Goal: Communication & Community: Participate in discussion

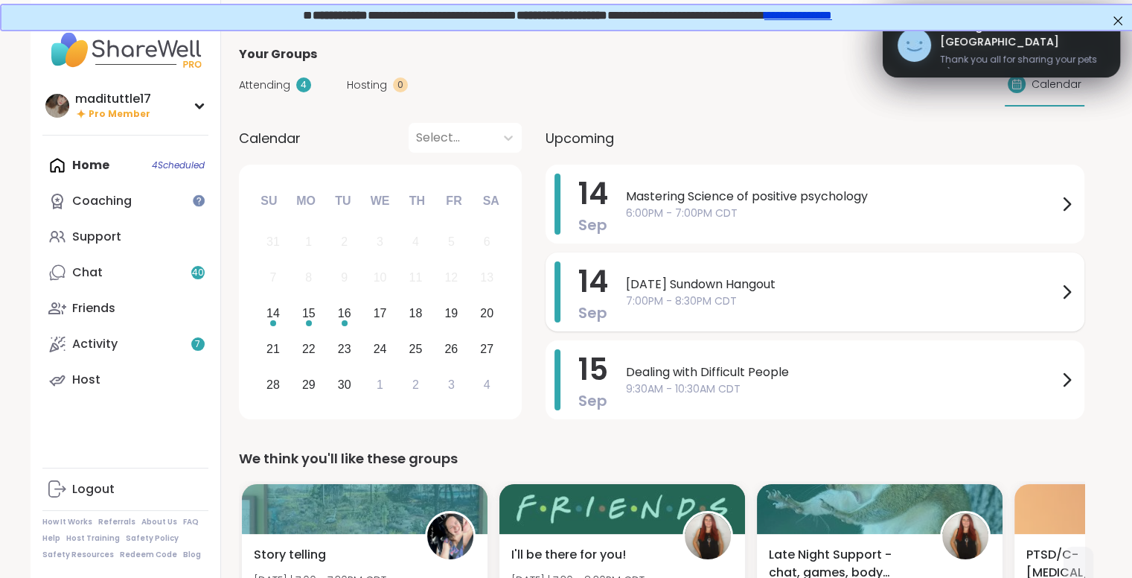
click at [786, 304] on span "7:00PM - 8:30PM CDT" at bounding box center [842, 301] width 432 height 16
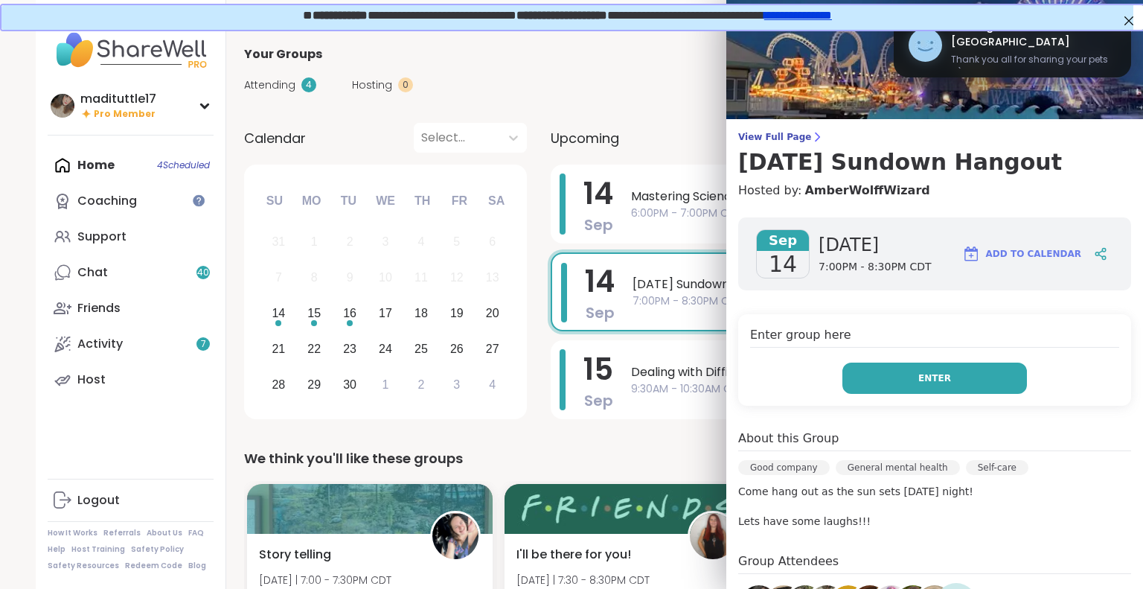
click at [898, 375] on button "Enter" at bounding box center [935, 378] width 185 height 31
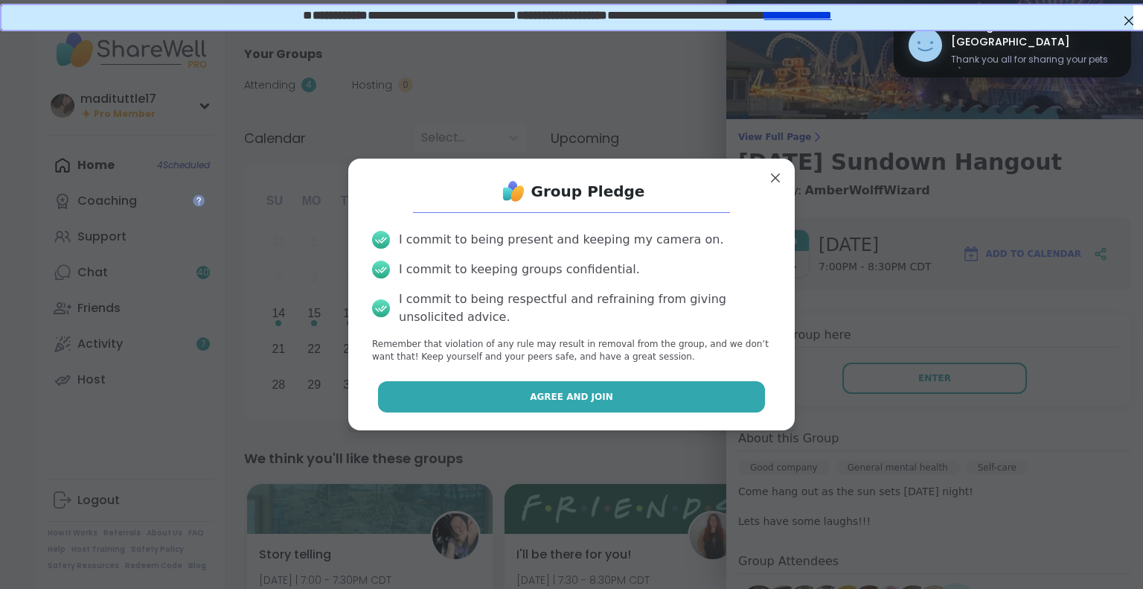
click at [514, 400] on button "Agree and Join" at bounding box center [572, 396] width 388 height 31
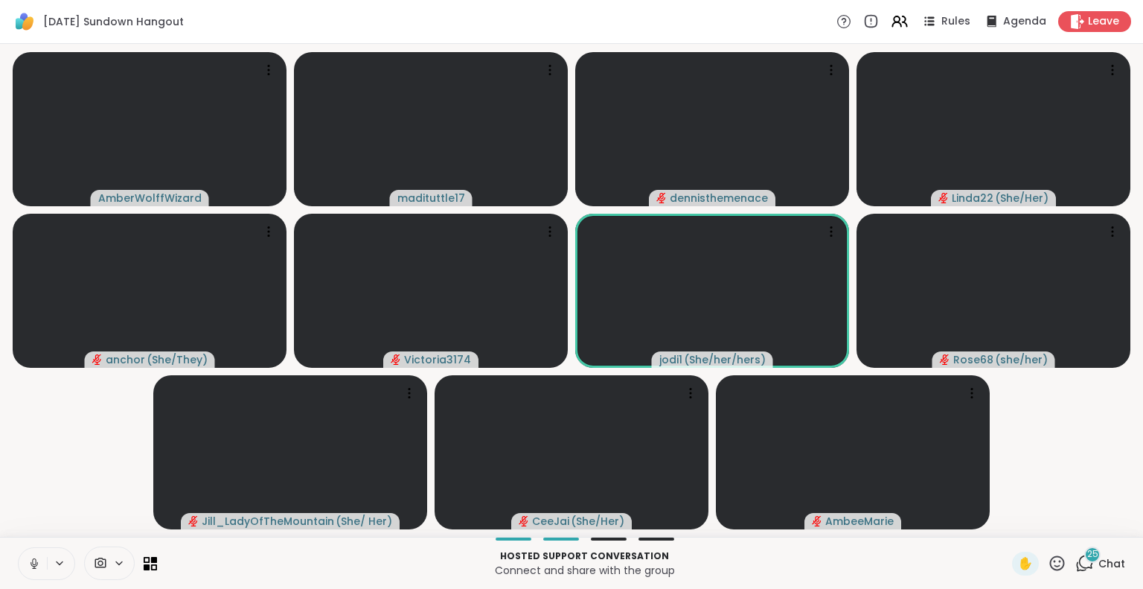
click at [31, 564] on icon at bounding box center [34, 563] width 13 height 13
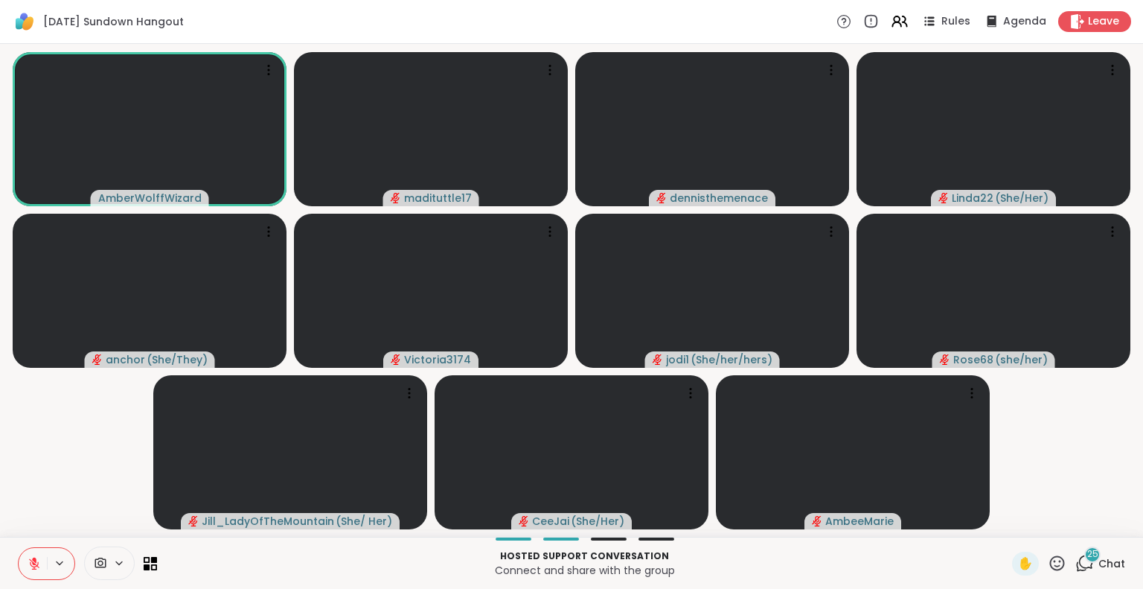
click at [26, 562] on button at bounding box center [33, 563] width 28 height 31
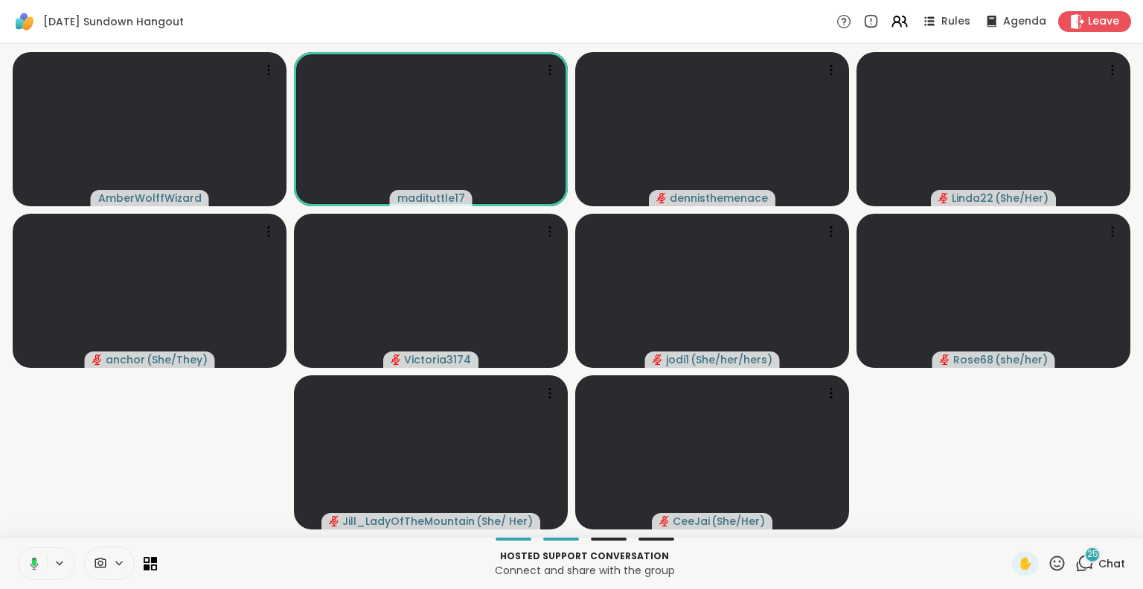
click at [28, 557] on icon at bounding box center [31, 563] width 13 height 13
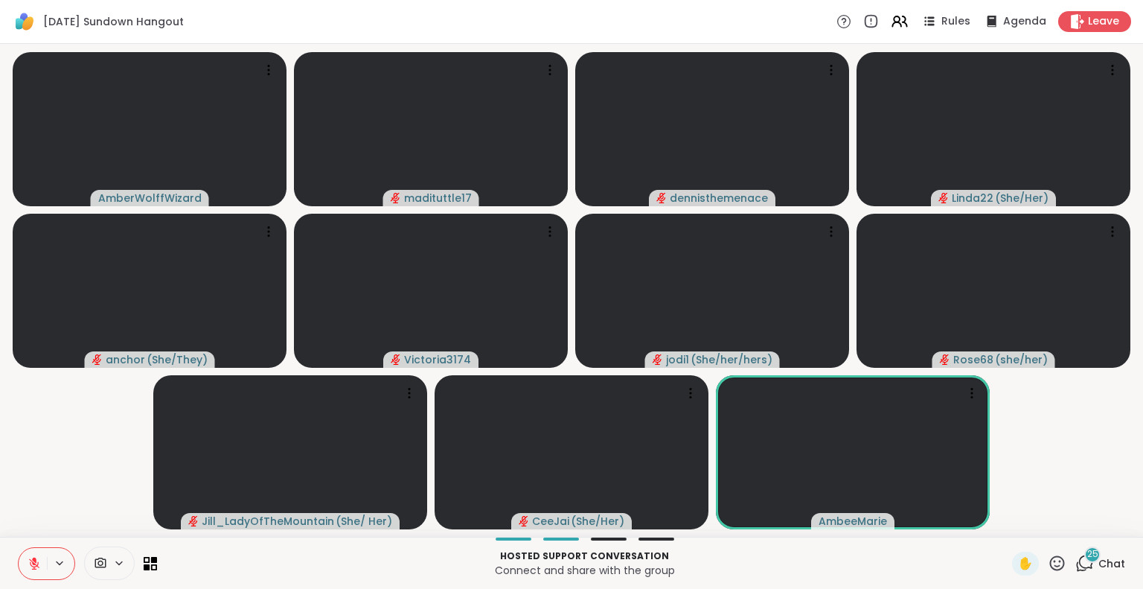
click at [28, 557] on icon at bounding box center [34, 563] width 13 height 13
click at [19, 543] on div "Hosted support conversation Connect and share with the group ✋ 25 Chat" at bounding box center [571, 563] width 1143 height 52
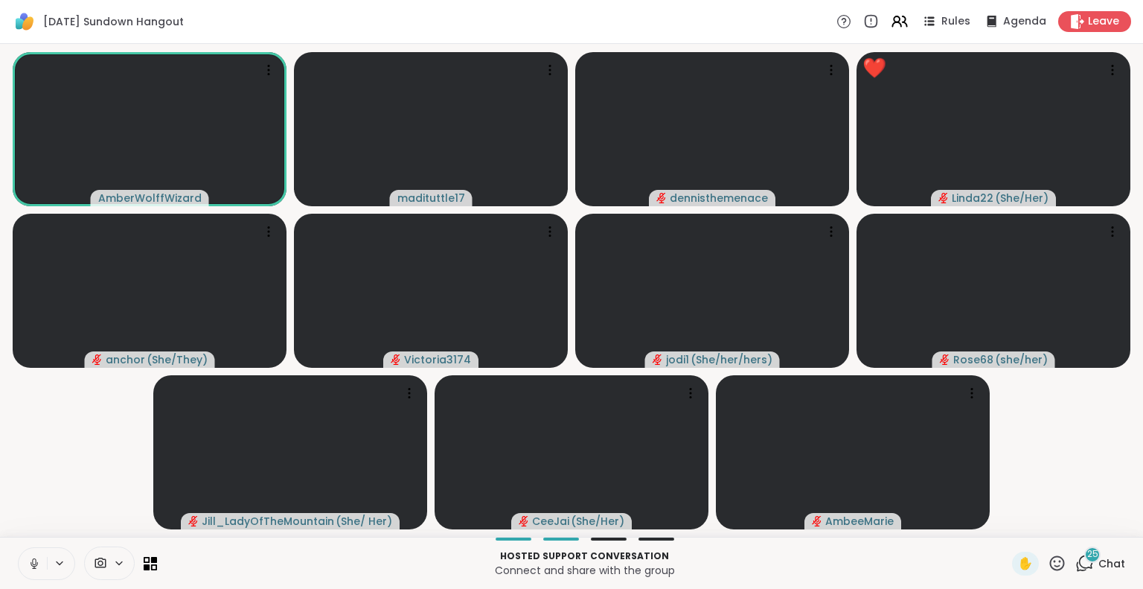
click at [33, 558] on icon at bounding box center [34, 563] width 13 height 13
click at [24, 571] on button at bounding box center [33, 563] width 28 height 31
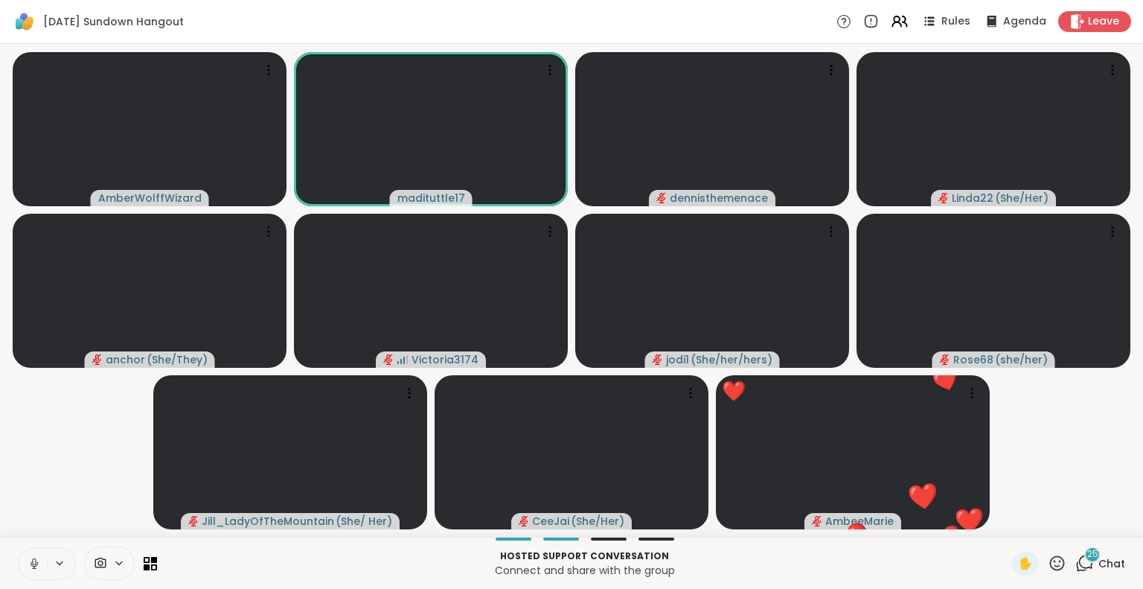
click at [38, 563] on icon at bounding box center [34, 563] width 13 height 13
